Goal: Task Accomplishment & Management: Manage account settings

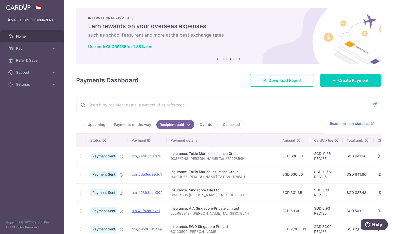
scroll to position [65, 0]
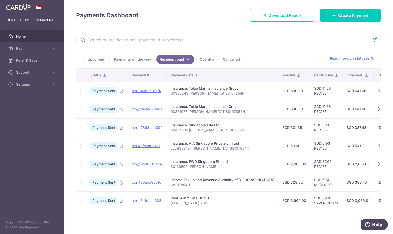
click at [35, 36] on span "Home" at bounding box center [32, 36] width 33 height 5
